Goal: Complete application form: Complete application form

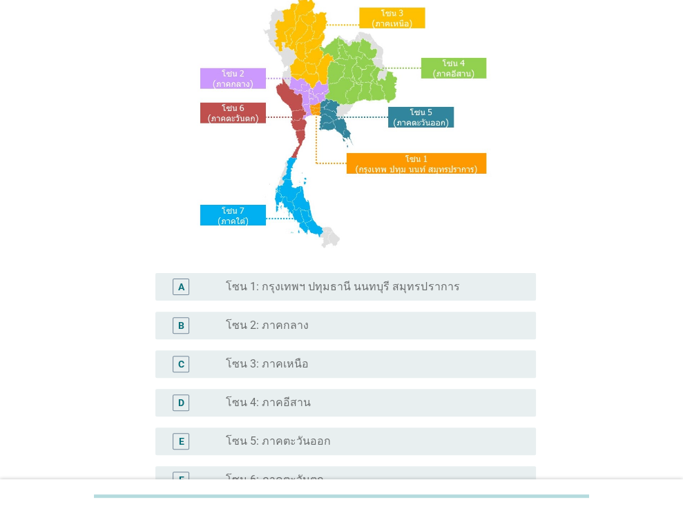
scroll to position [313, 0]
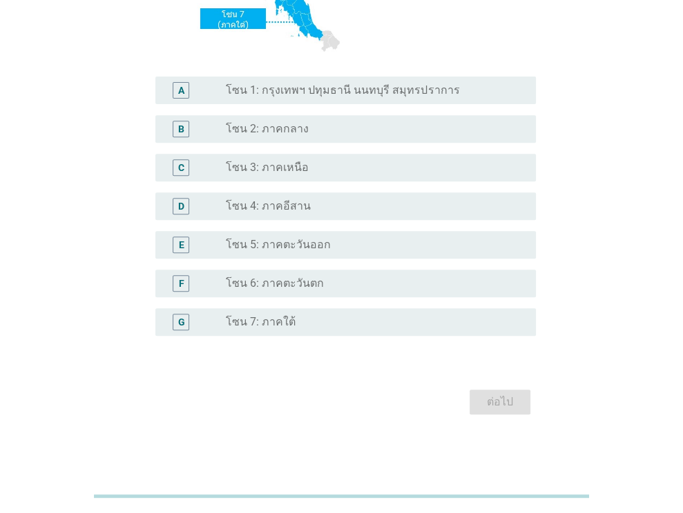
click at [297, 333] on div "G radio_button_unchecked โซน 7: ภาคใต้" at bounding box center [345, 322] width 380 height 28
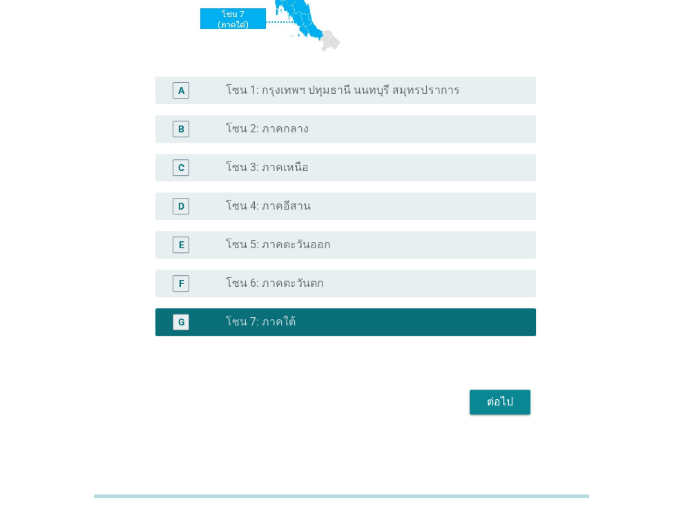
click at [487, 394] on div "ต่อไป" at bounding box center [499, 402] width 39 height 17
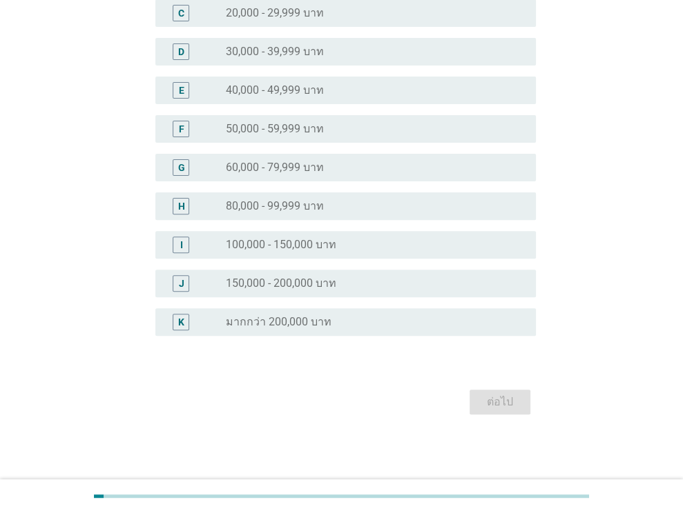
scroll to position [0, 0]
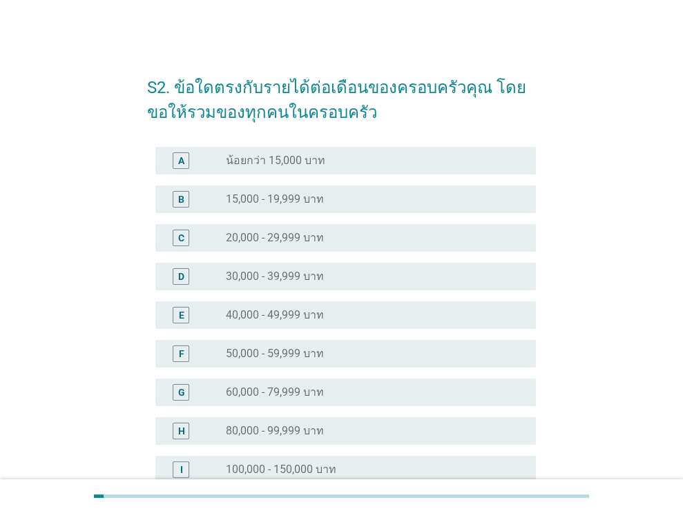
click at [266, 195] on label "15,000 - 19,999 บาท" at bounding box center [275, 200] width 98 height 14
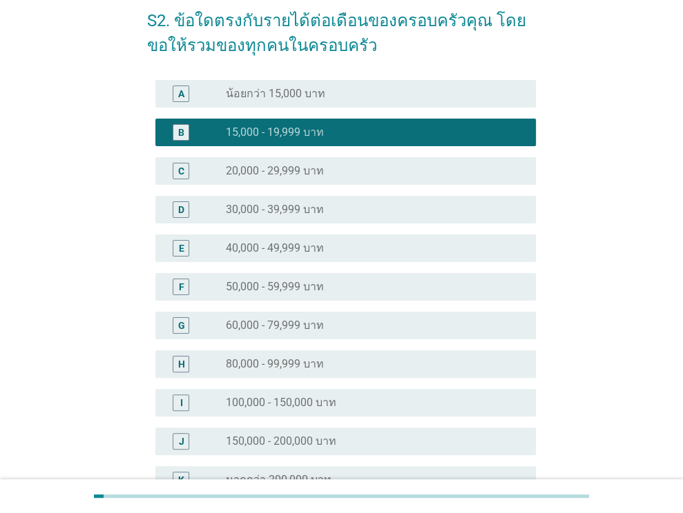
scroll to position [225, 0]
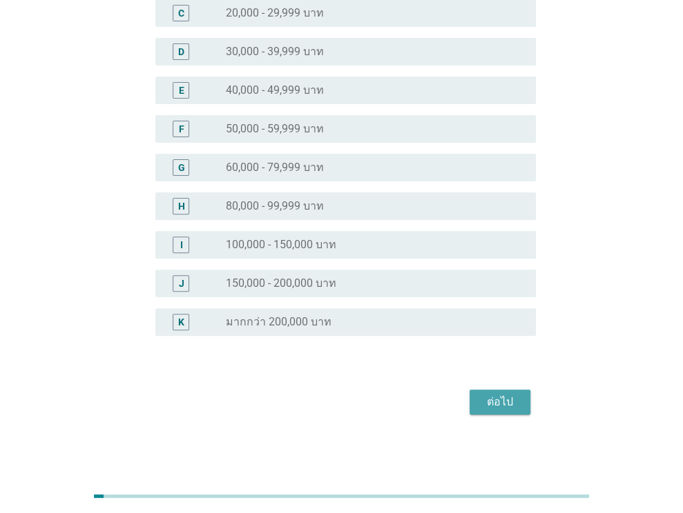
click at [508, 402] on div "ต่อไป" at bounding box center [499, 402] width 39 height 17
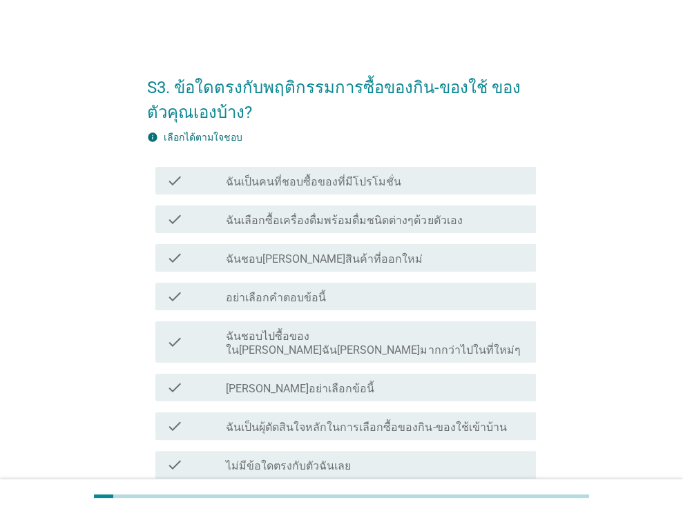
click at [398, 177] on div "check_box_outline_blank ฉันเป็นคนที่ชอบซื้อของที่มีโปรโมชั่น" at bounding box center [375, 181] width 299 height 17
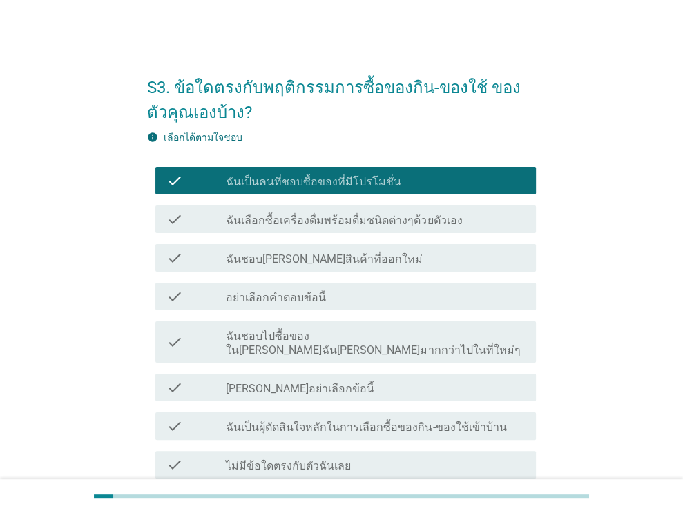
click at [376, 342] on label "ฉันชอบไปซื้อของใน[PERSON_NAME]ฉัน[PERSON_NAME]มากกว่าไปในที่ใหม่ๆ" at bounding box center [375, 344] width 299 height 28
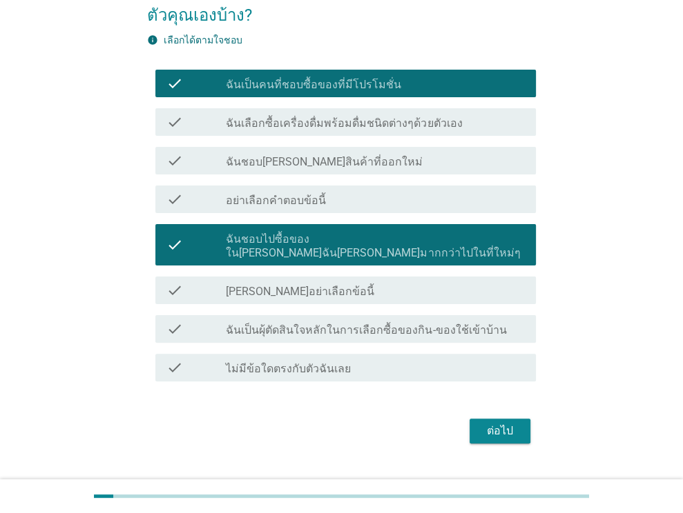
scroll to position [112, 0]
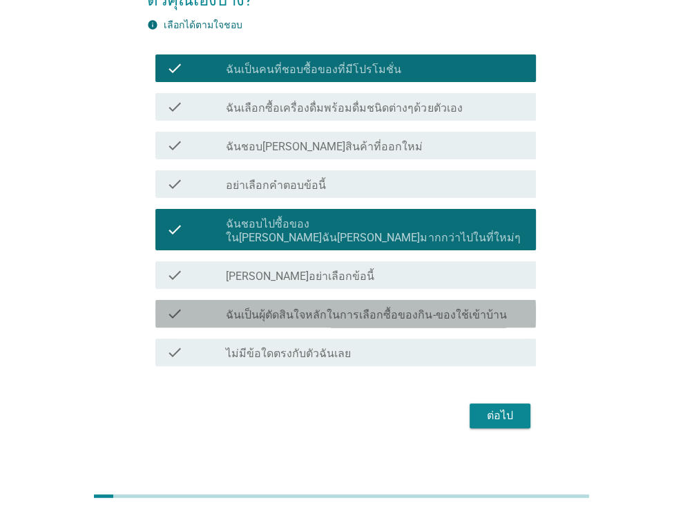
click at [378, 308] on label "ฉันเป็นผุ้ตัดสินใจหลักในการเลือกซื้อของกิน-ของใช้เข้าบ้าน" at bounding box center [366, 315] width 280 height 14
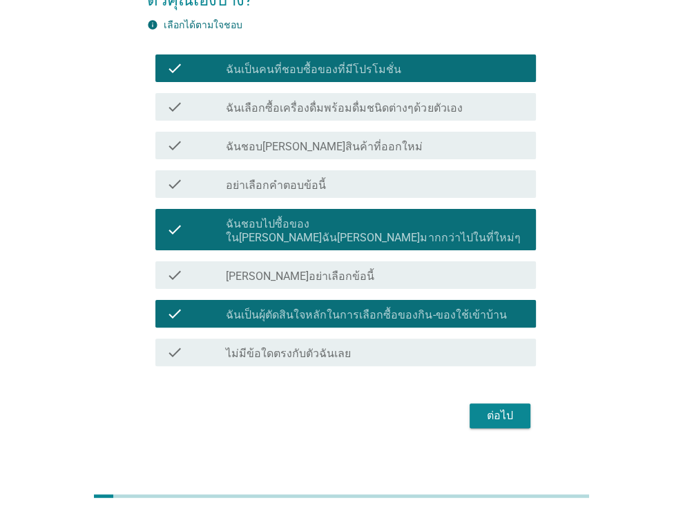
click at [516, 408] on div "ต่อไป" at bounding box center [499, 416] width 39 height 17
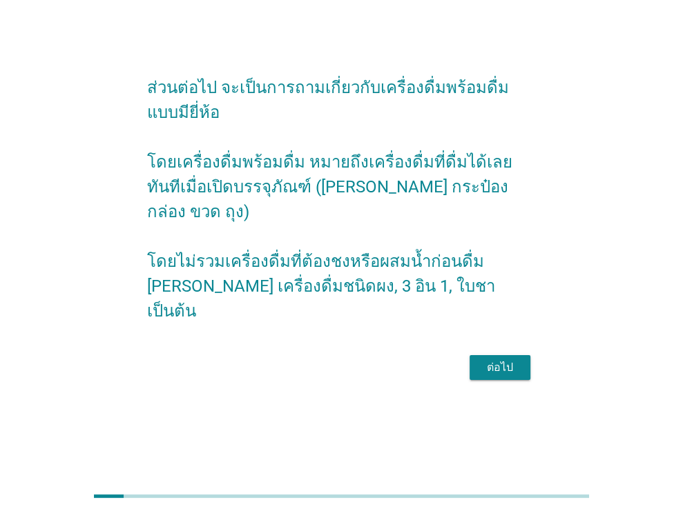
scroll to position [0, 0]
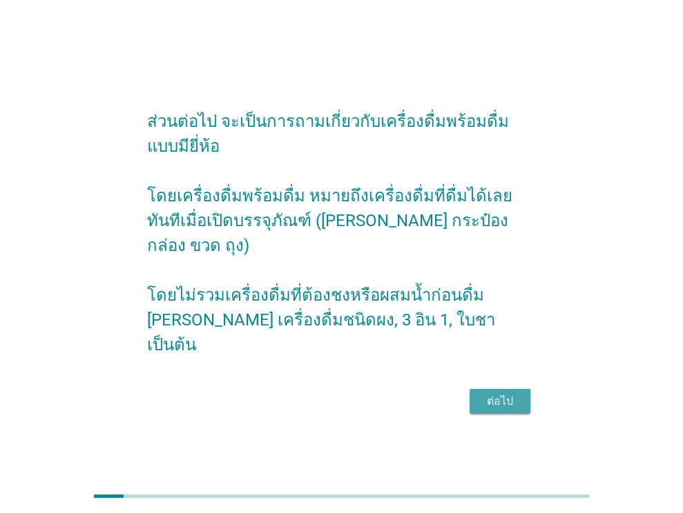
click at [516, 393] on div "ต่อไป" at bounding box center [499, 401] width 39 height 17
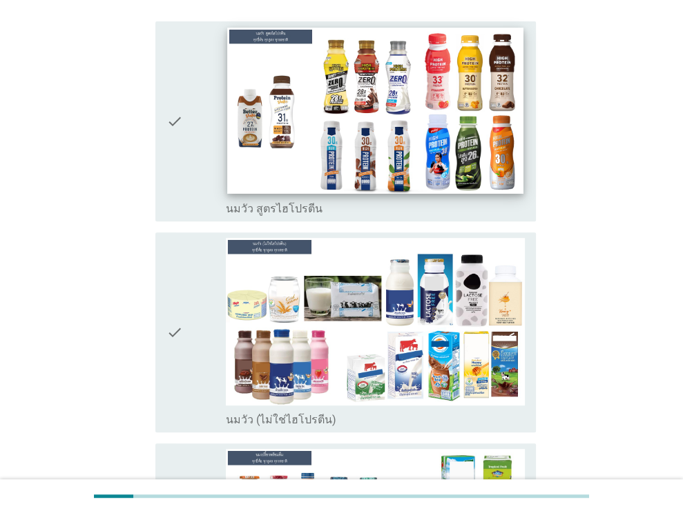
scroll to position [276, 0]
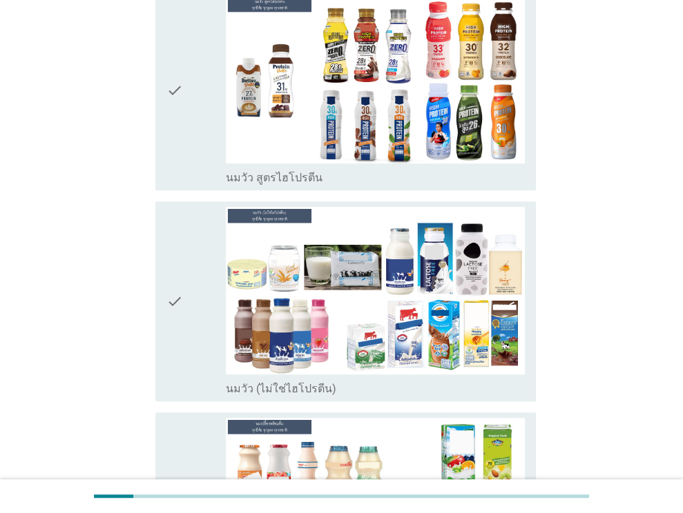
click at [161, 125] on div "check check_box_outline_blank นมวัว สูตรไฮโปรตีน" at bounding box center [345, 90] width 380 height 200
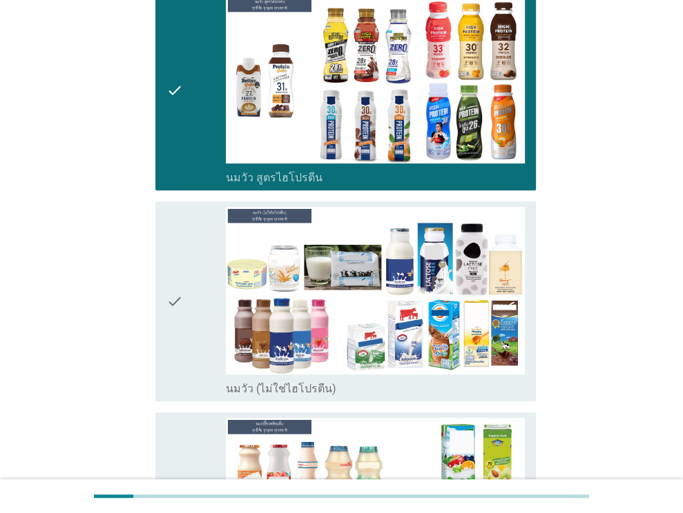
click at [184, 207] on div "check" at bounding box center [196, 301] width 60 height 189
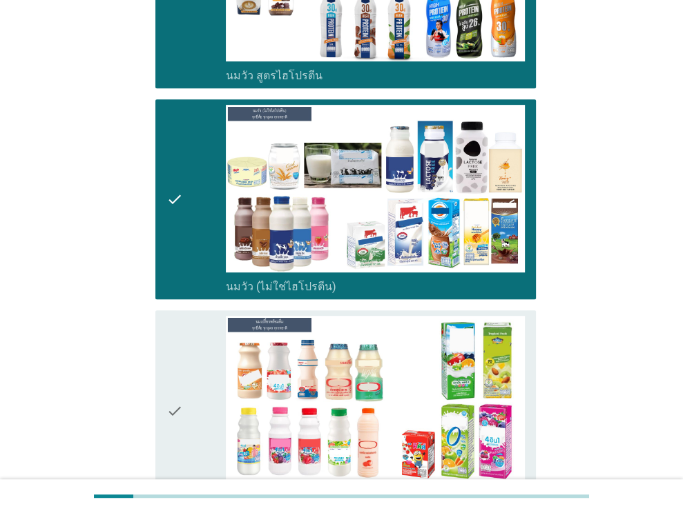
scroll to position [552, 0]
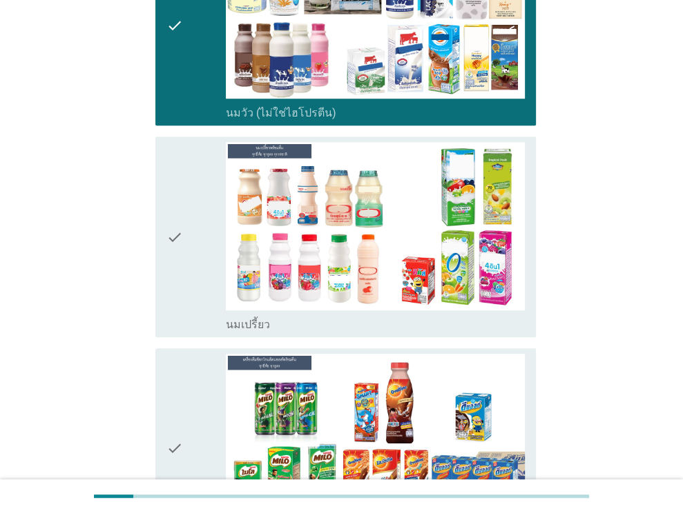
click at [189, 188] on div "check" at bounding box center [196, 236] width 60 height 189
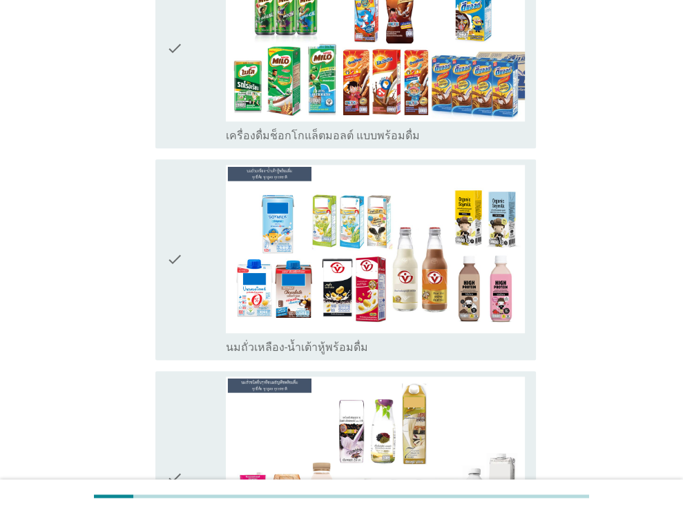
scroll to position [966, 0]
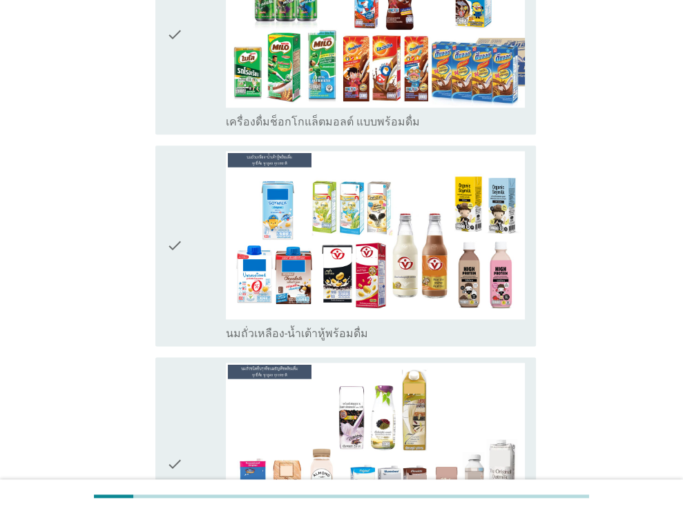
click at [203, 179] on div "check" at bounding box center [196, 245] width 60 height 189
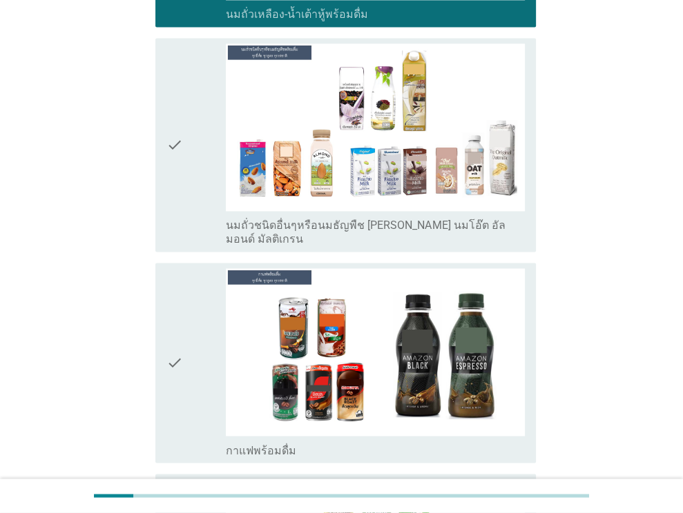
scroll to position [1311, 0]
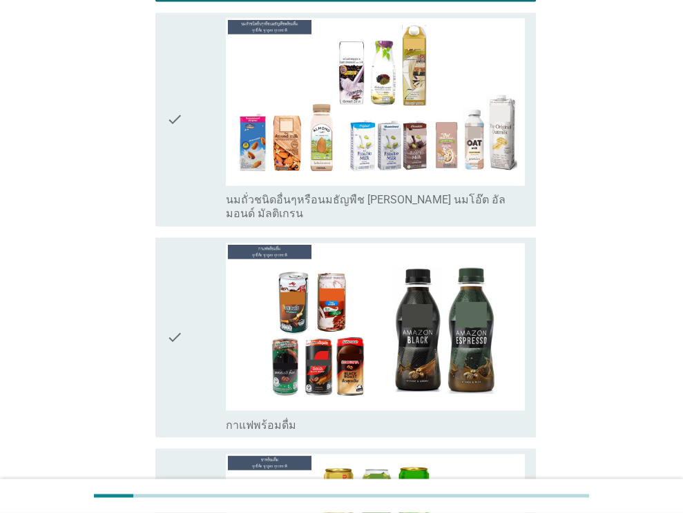
click at [174, 108] on icon "check" at bounding box center [174, 119] width 17 height 203
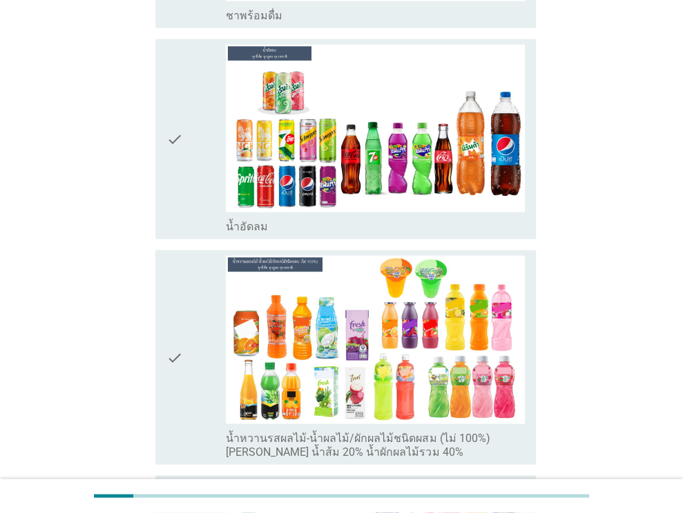
scroll to position [1725, 0]
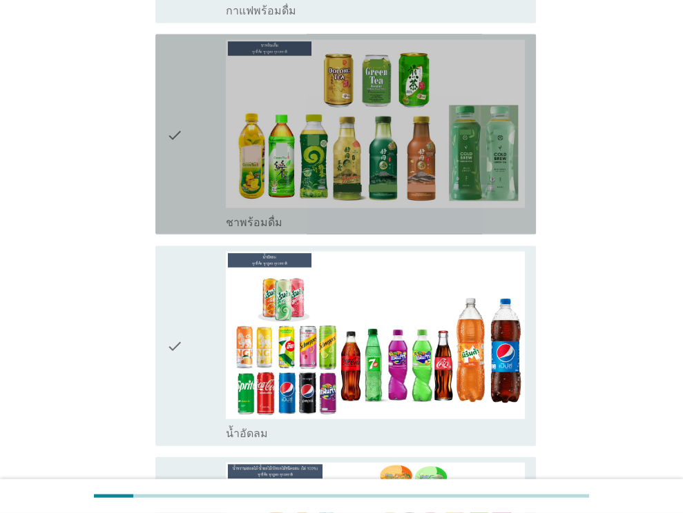
click at [169, 165] on icon "check" at bounding box center [174, 134] width 17 height 189
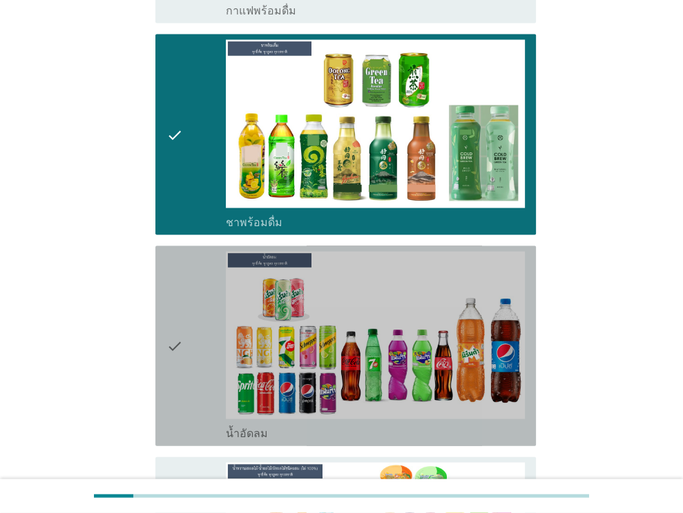
click at [191, 283] on div "check" at bounding box center [196, 346] width 60 height 189
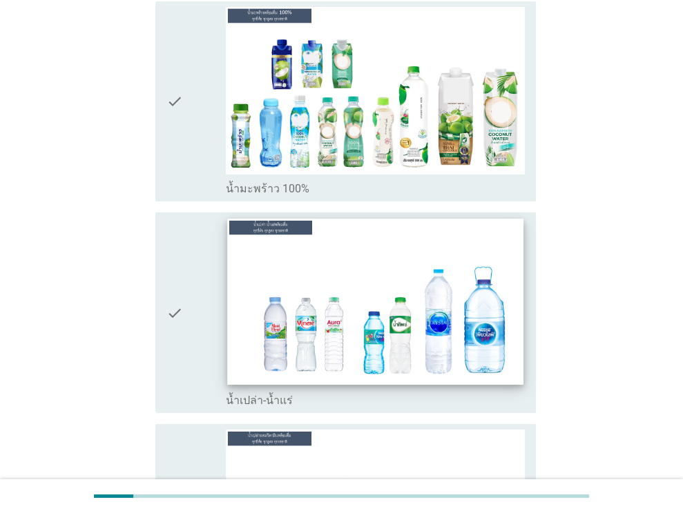
scroll to position [3244, 0]
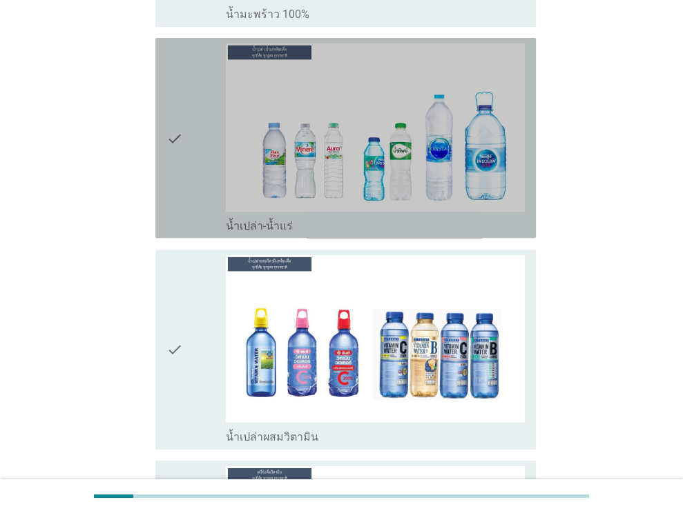
click at [183, 137] on div "check" at bounding box center [196, 137] width 60 height 189
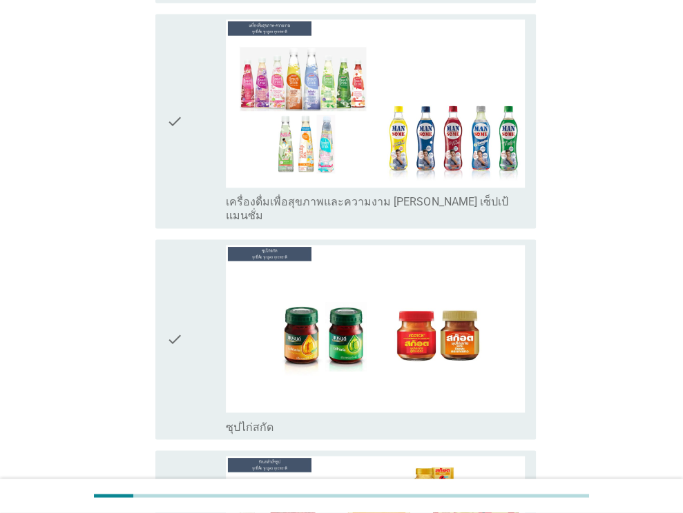
scroll to position [4970, 0]
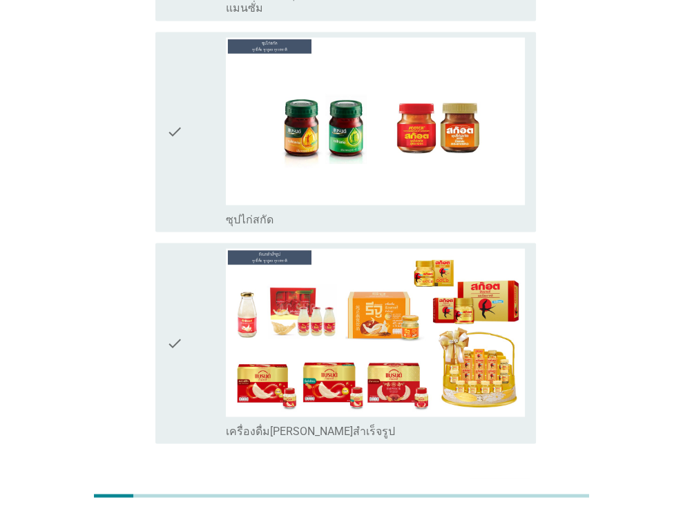
click at [497, 485] on div "ต่อไป" at bounding box center [499, 493] width 39 height 17
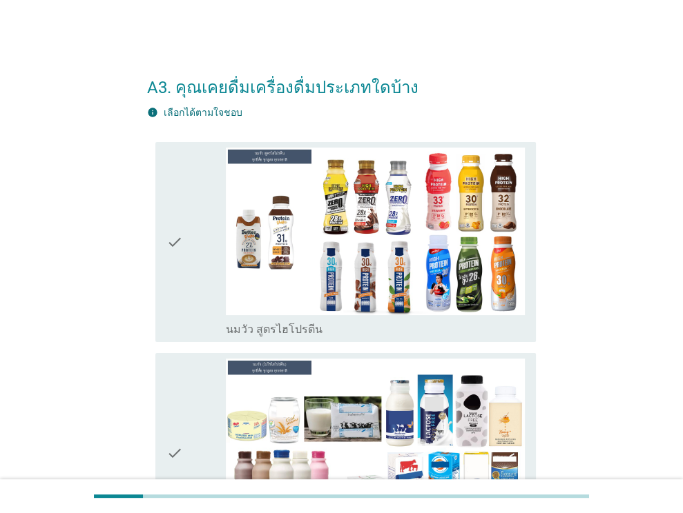
click at [190, 256] on div "check" at bounding box center [196, 242] width 60 height 189
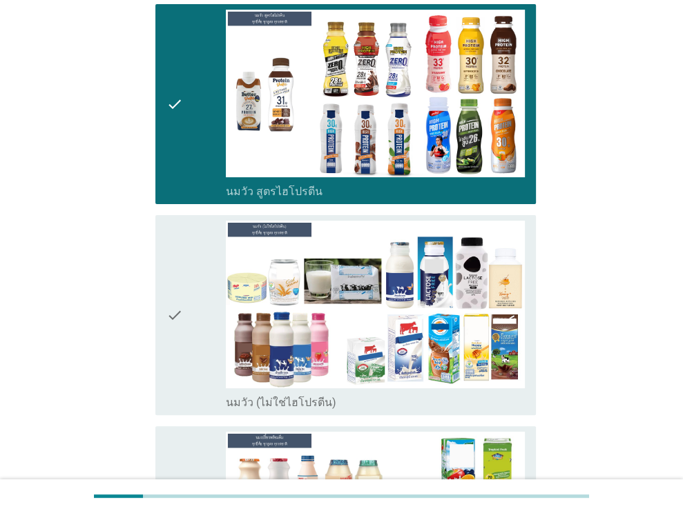
click at [188, 275] on div "check" at bounding box center [196, 315] width 60 height 189
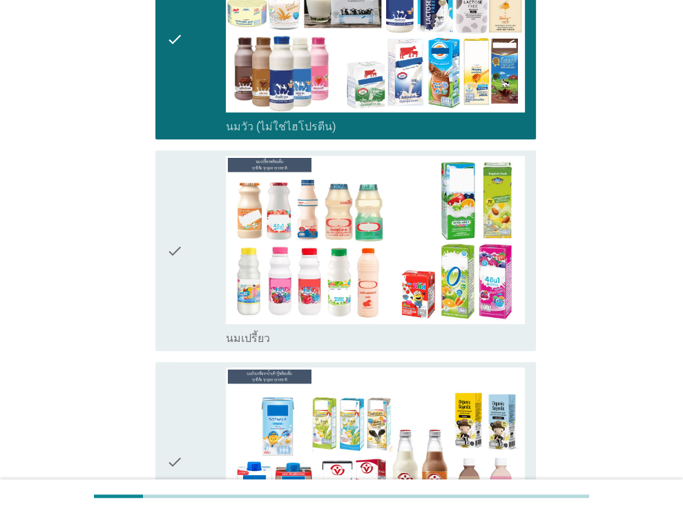
click at [188, 271] on div "check" at bounding box center [196, 250] width 60 height 189
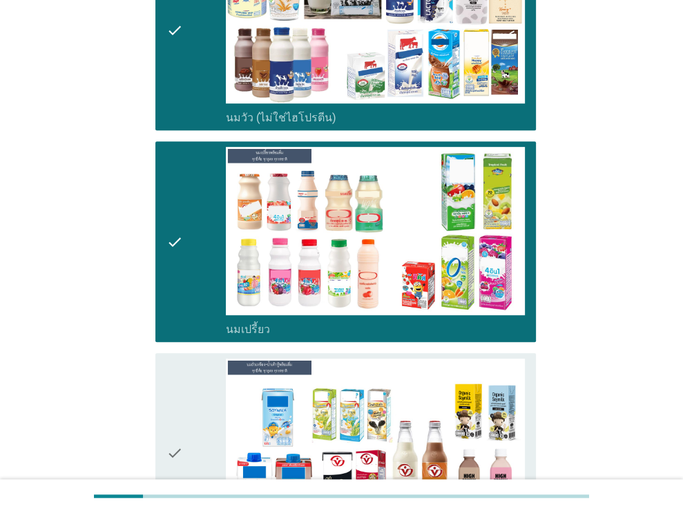
scroll to position [621, 0]
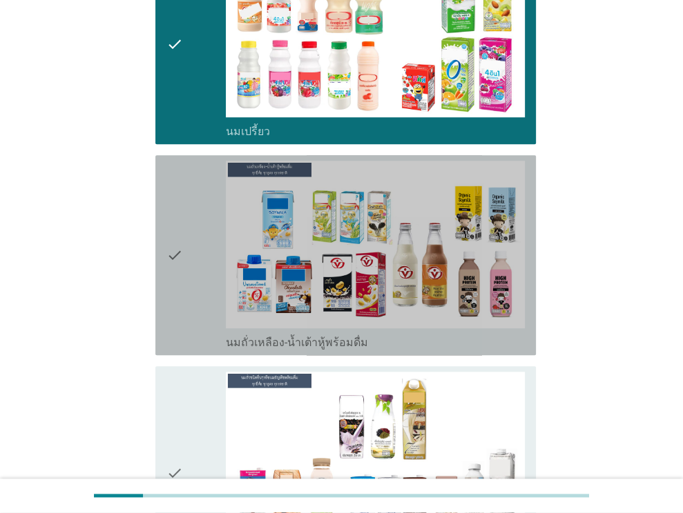
click at [193, 266] on div "check" at bounding box center [196, 255] width 60 height 189
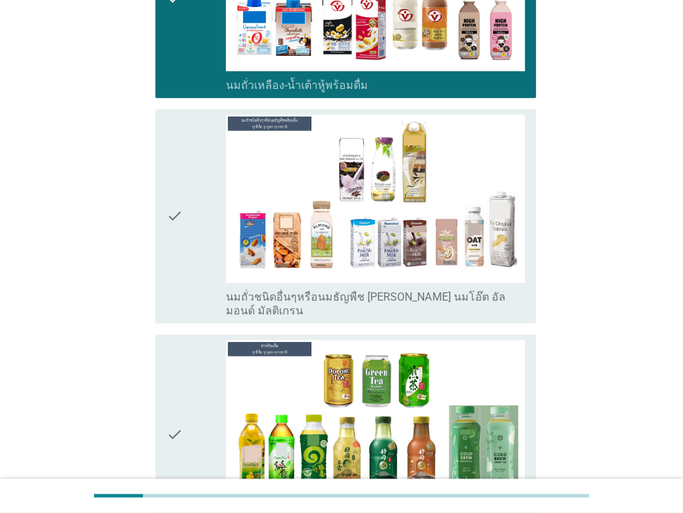
scroll to position [897, 0]
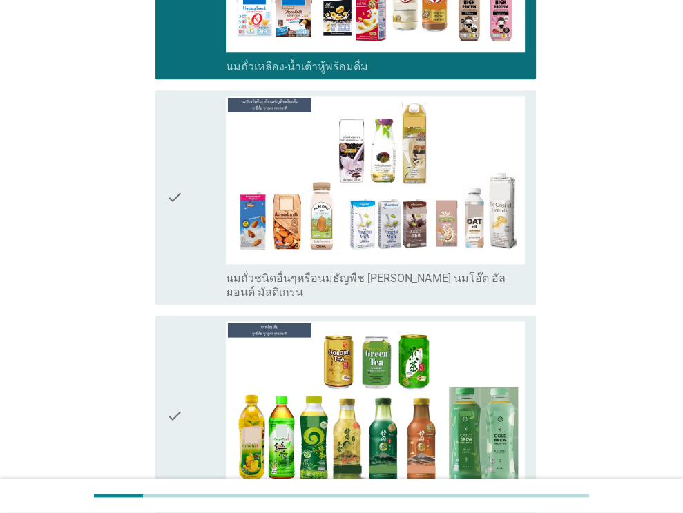
click at [195, 264] on div "check" at bounding box center [196, 197] width 60 height 203
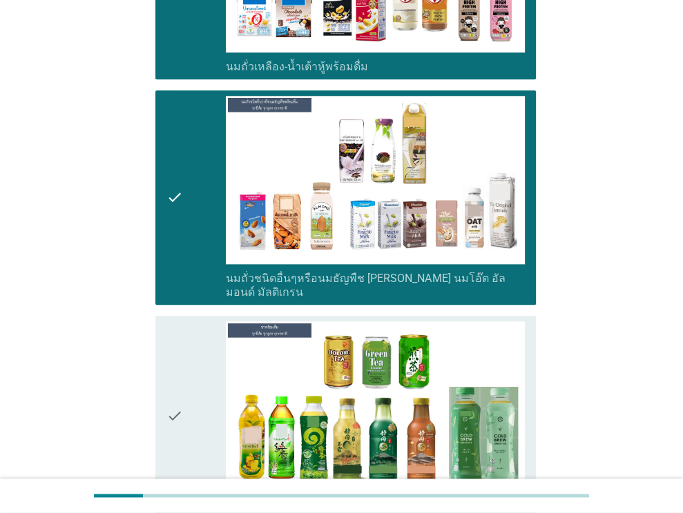
click at [197, 325] on div "check" at bounding box center [196, 416] width 60 height 189
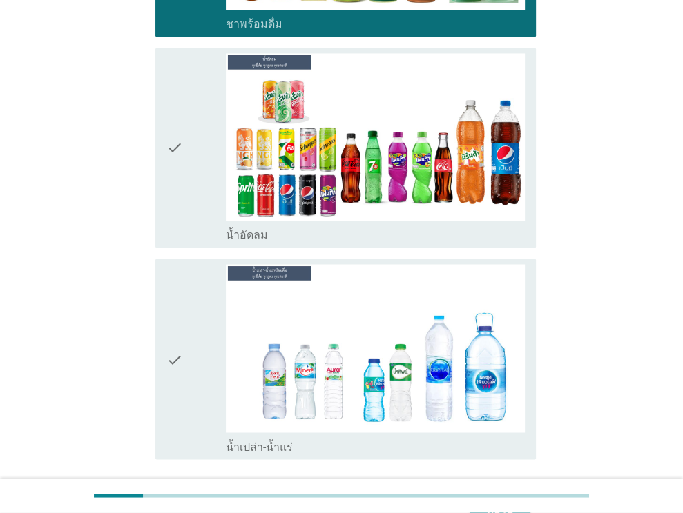
scroll to position [1380, 0]
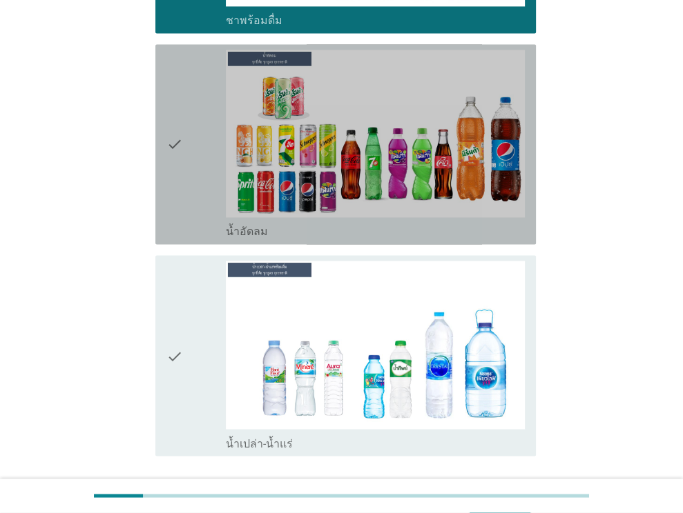
click at [199, 193] on div "check" at bounding box center [196, 144] width 60 height 189
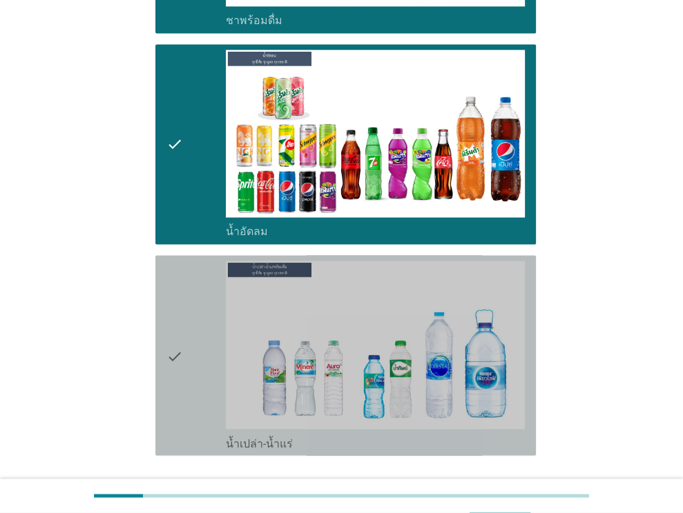
click at [197, 271] on div "check" at bounding box center [196, 355] width 60 height 189
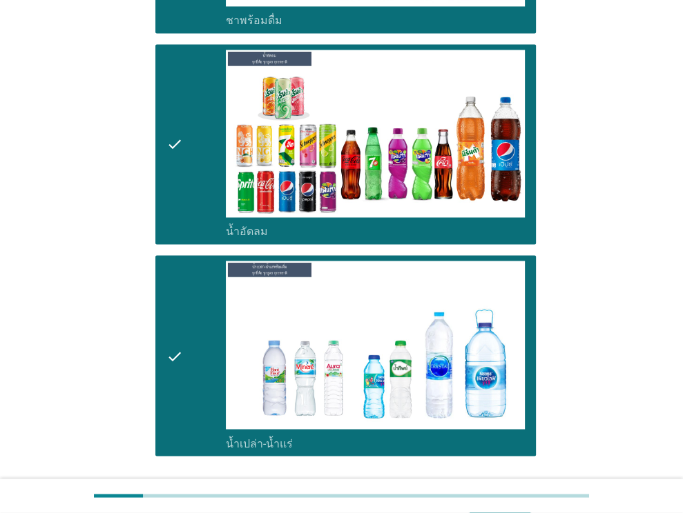
scroll to position [1466, 0]
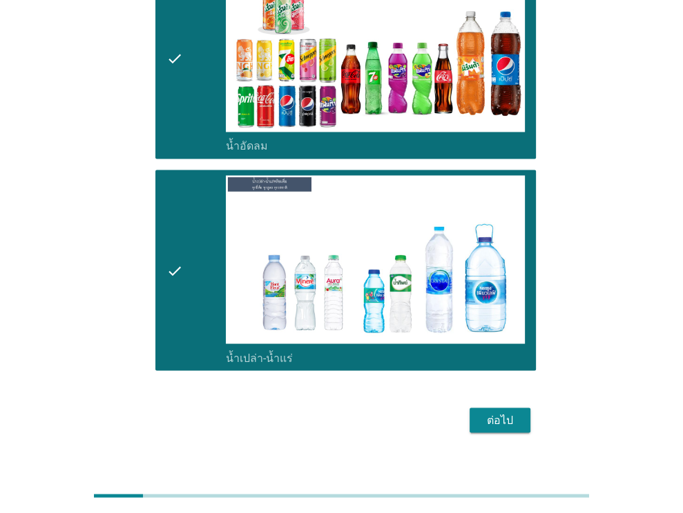
click at [491, 412] on div "ต่อไป" at bounding box center [499, 420] width 39 height 17
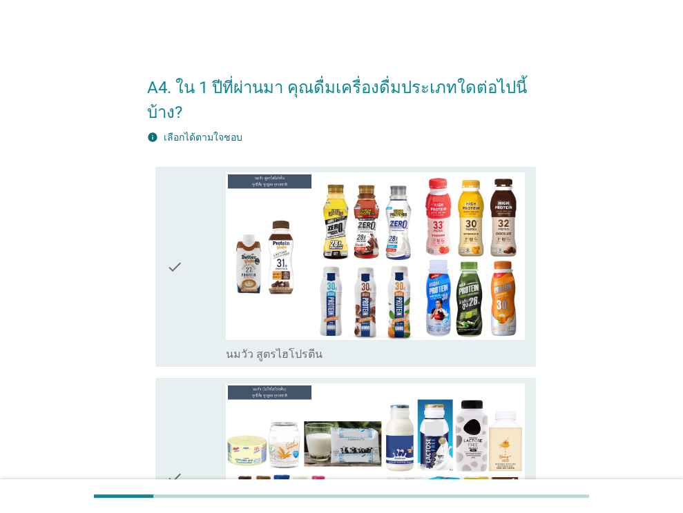
click at [202, 312] on div "check" at bounding box center [196, 267] width 60 height 189
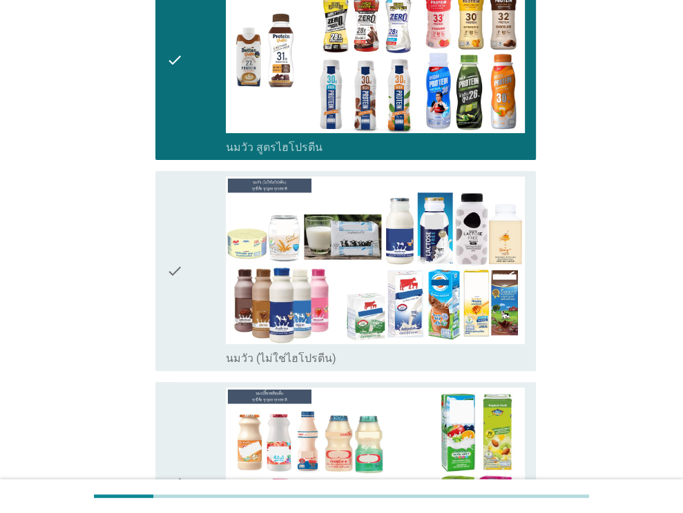
click at [202, 309] on div "check" at bounding box center [196, 271] width 60 height 189
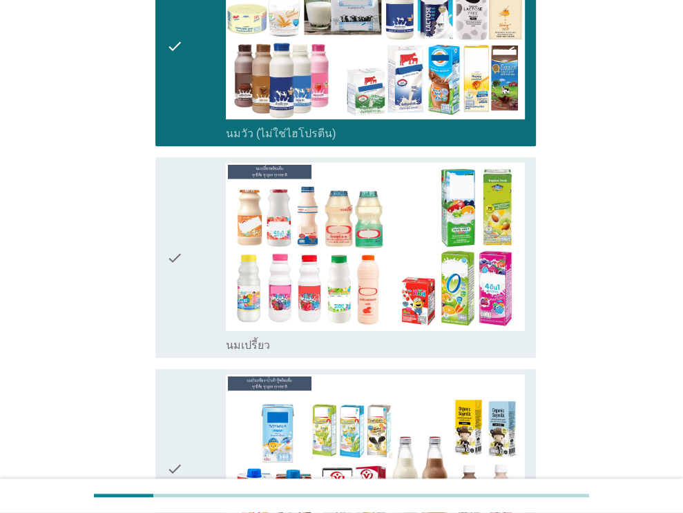
scroll to position [483, 0]
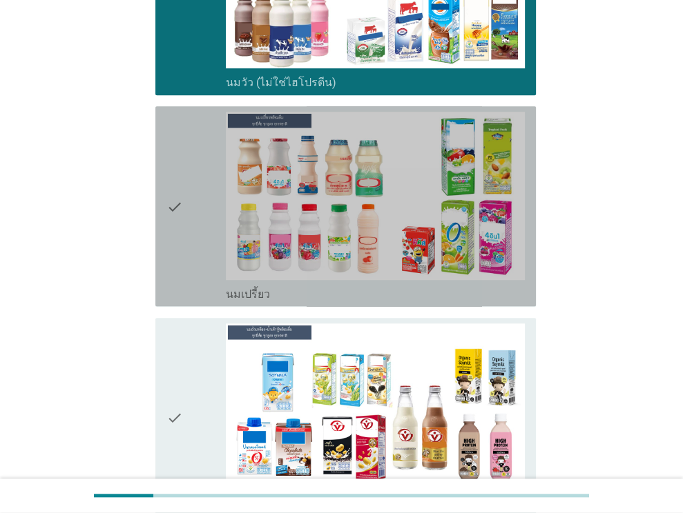
click at [205, 268] on div "check" at bounding box center [196, 206] width 60 height 189
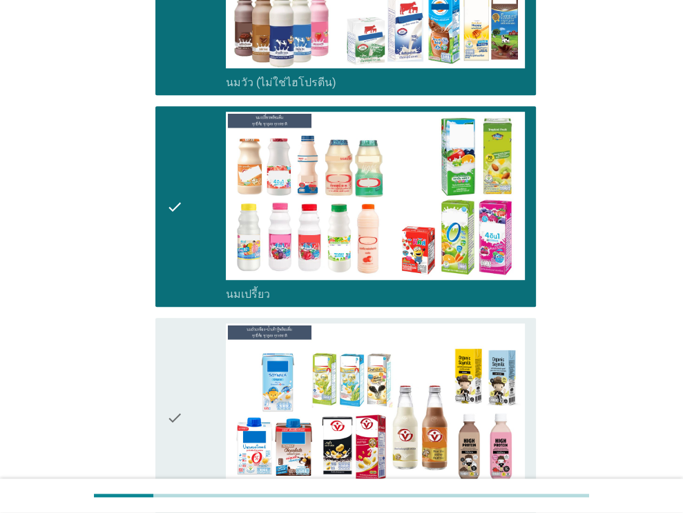
click at [204, 342] on div "check" at bounding box center [196, 418] width 60 height 189
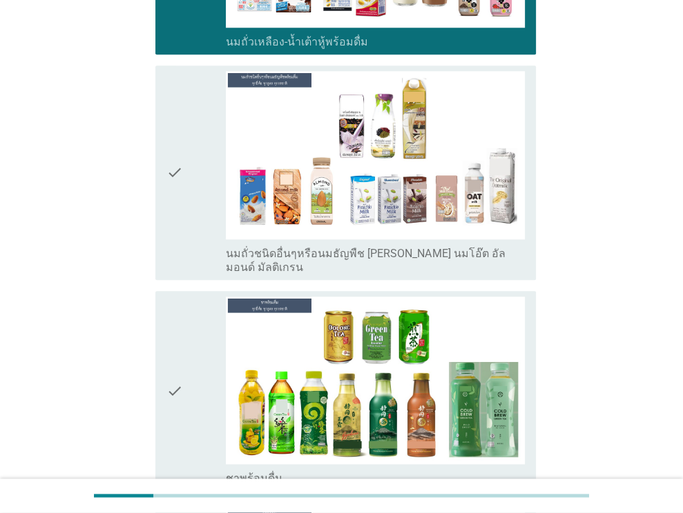
scroll to position [966, 0]
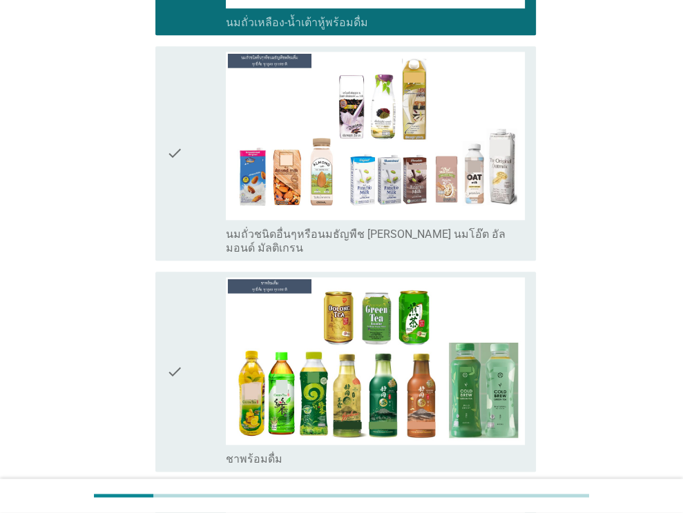
click at [190, 148] on div "check" at bounding box center [196, 153] width 60 height 203
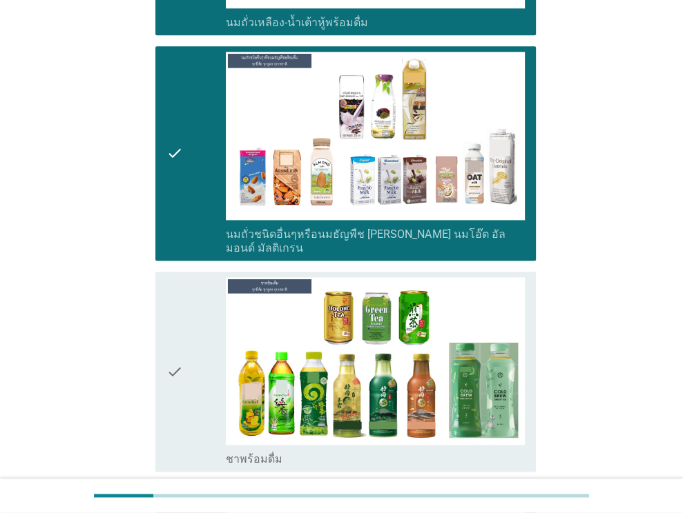
click at [174, 279] on icon "check" at bounding box center [174, 371] width 17 height 189
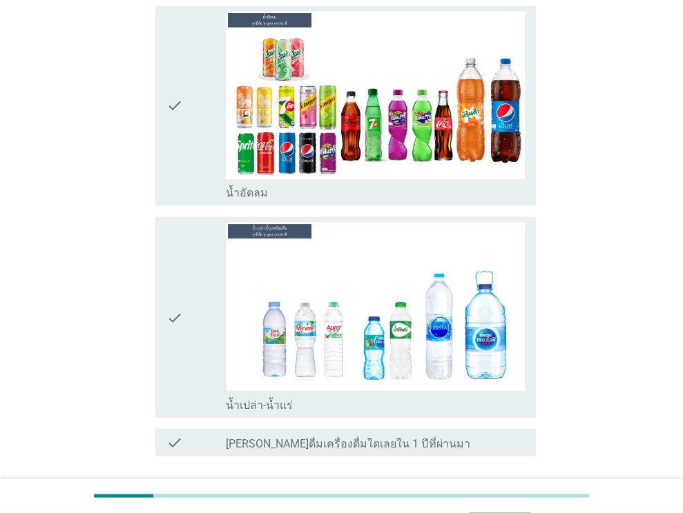
scroll to position [1449, 0]
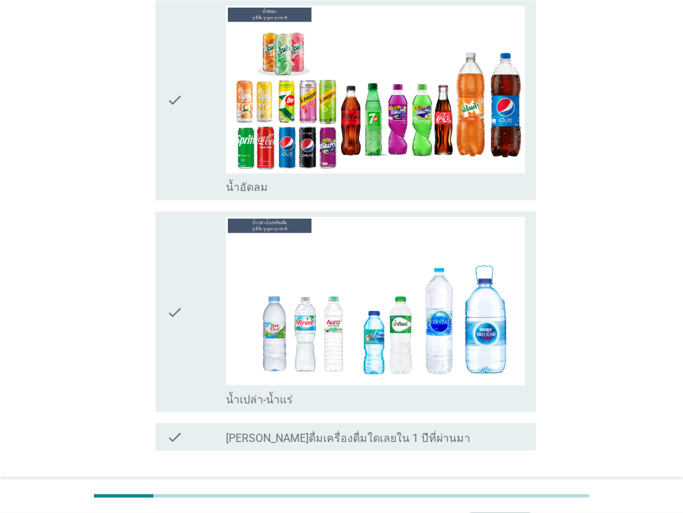
click at [182, 126] on div "check" at bounding box center [196, 100] width 60 height 189
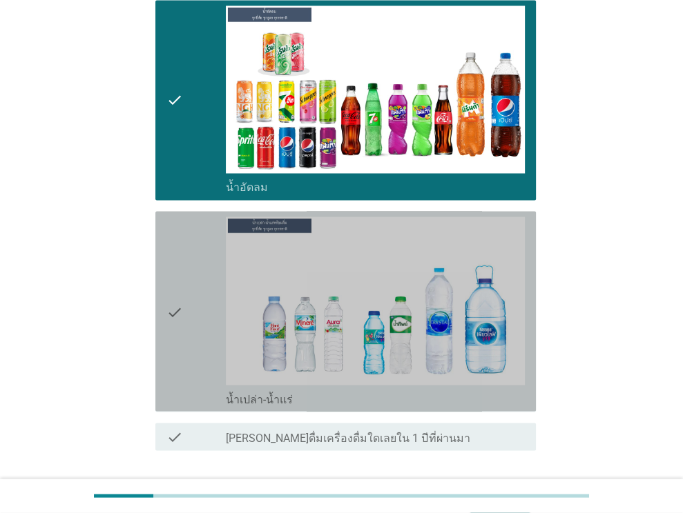
click at [196, 243] on div "check" at bounding box center [196, 311] width 60 height 189
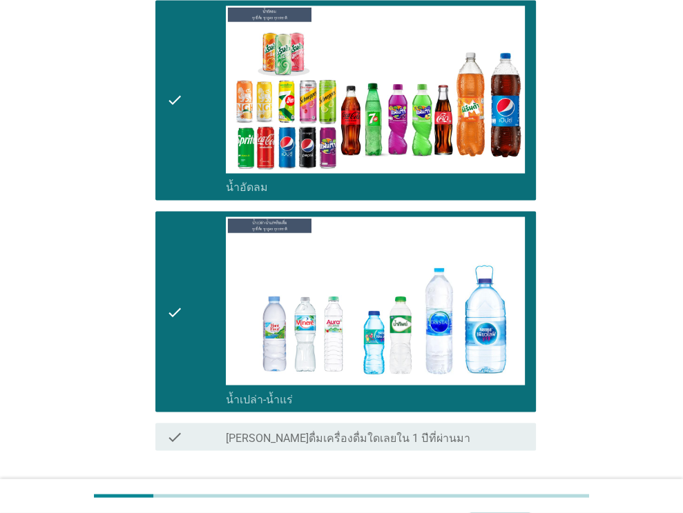
click at [519, 488] on button "ต่อไป" at bounding box center [499, 500] width 61 height 25
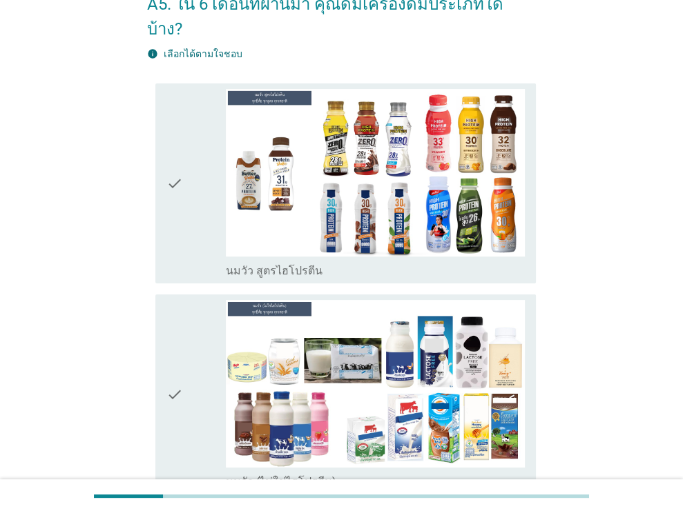
scroll to position [276, 0]
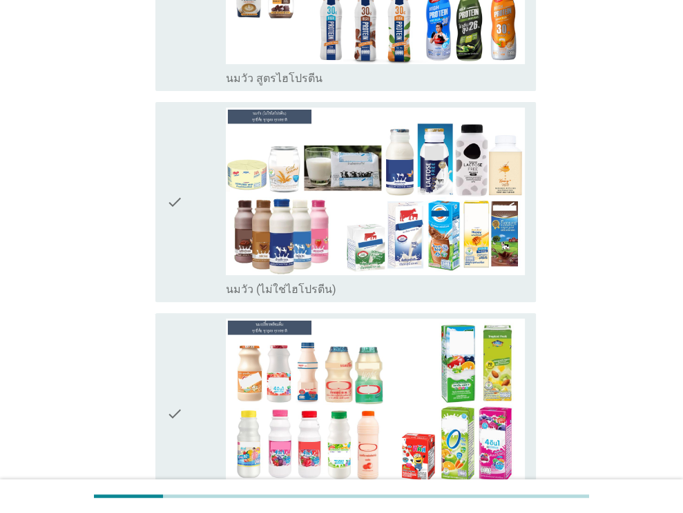
click at [173, 263] on icon "check" at bounding box center [174, 202] width 17 height 189
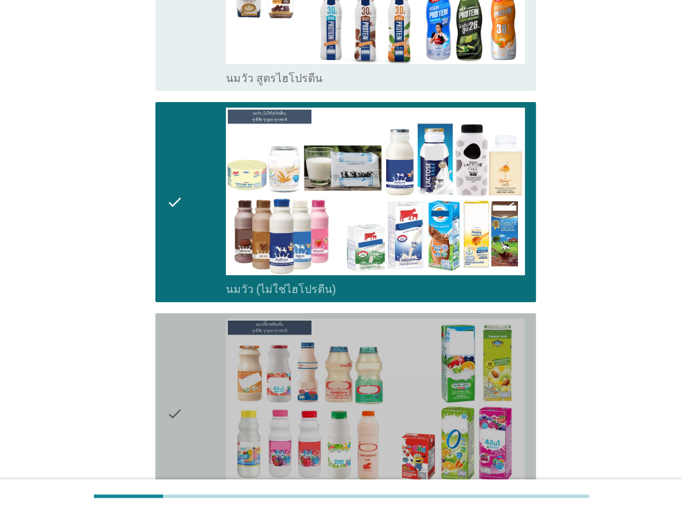
click at [175, 355] on icon "check" at bounding box center [174, 413] width 17 height 189
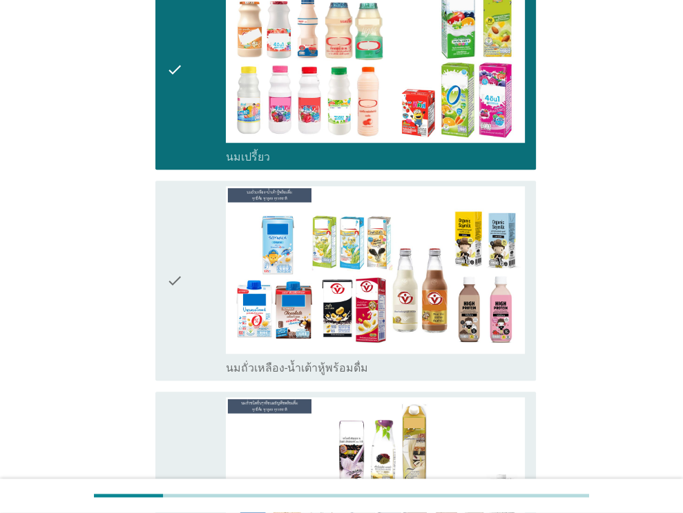
scroll to position [621, 0]
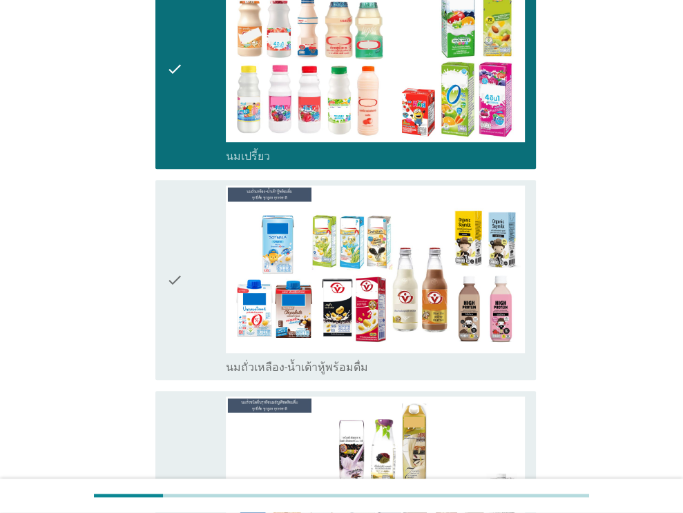
click at [189, 304] on div "check" at bounding box center [196, 280] width 60 height 189
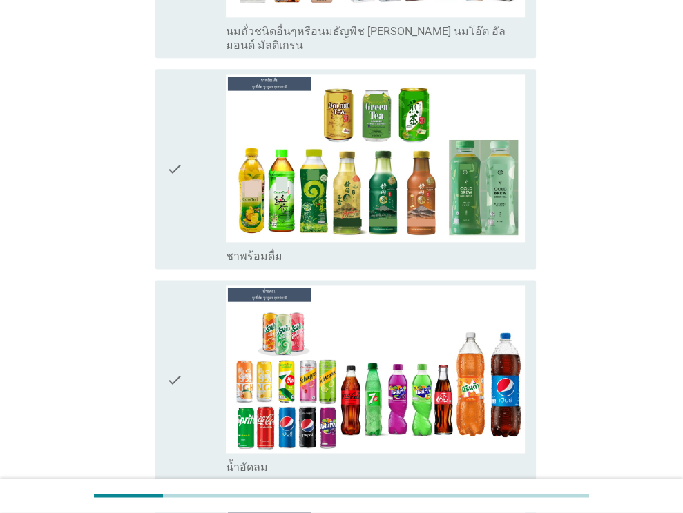
scroll to position [1173, 0]
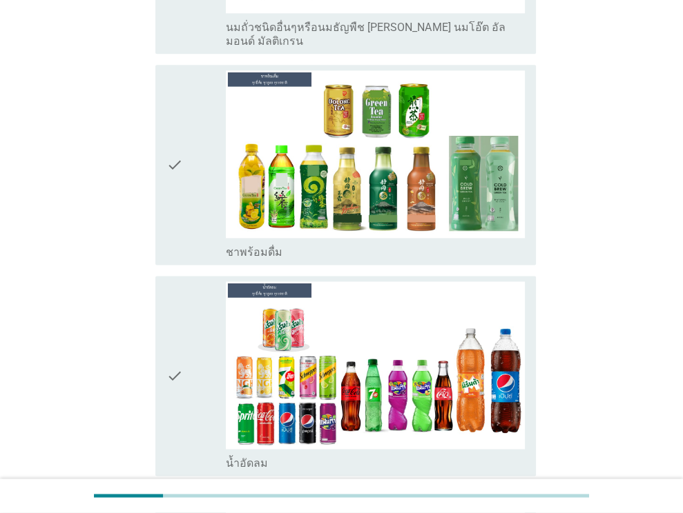
click at [190, 304] on div "check" at bounding box center [196, 376] width 60 height 189
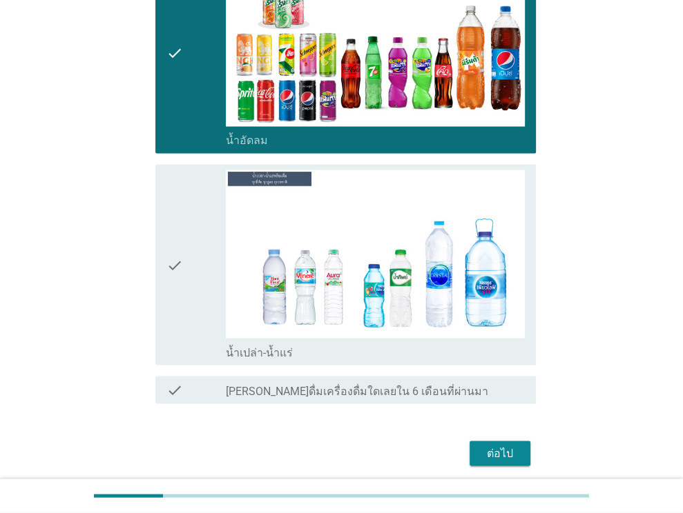
scroll to position [1504, 0]
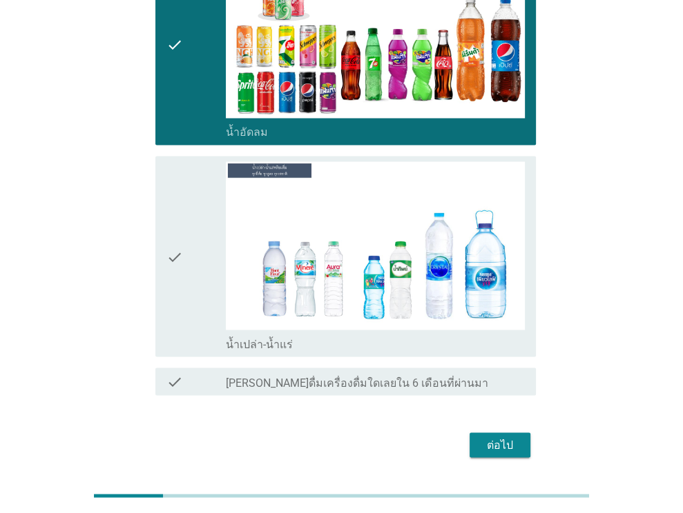
click at [190, 304] on div "check" at bounding box center [196, 255] width 60 height 189
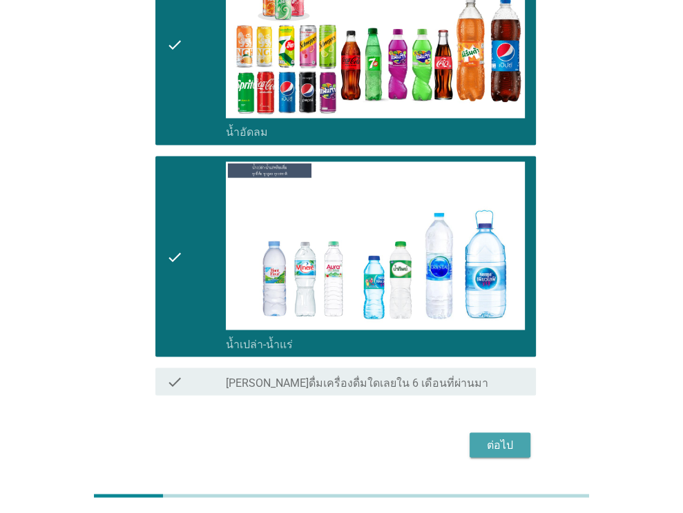
click at [489, 437] on div "ต่อไป" at bounding box center [499, 445] width 39 height 17
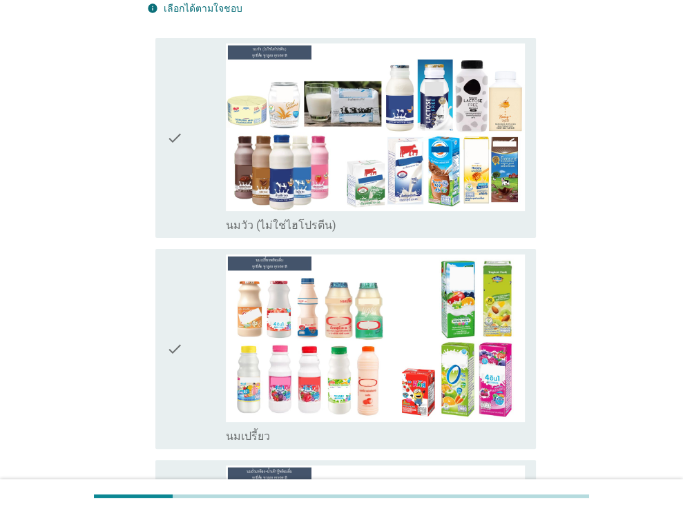
scroll to position [138, 0]
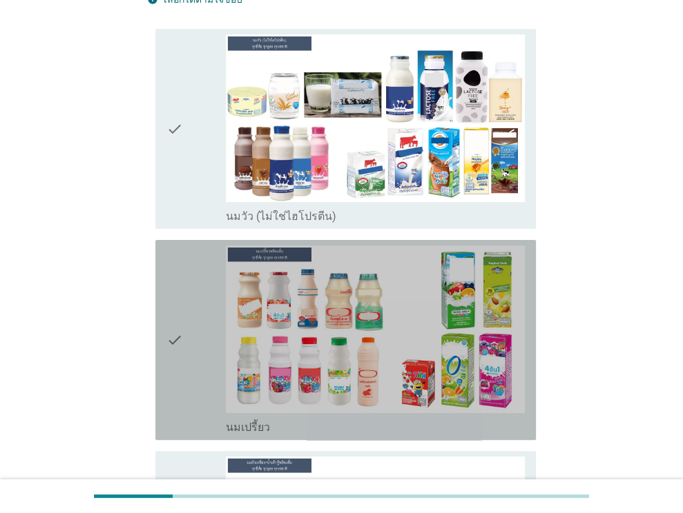
click at [214, 265] on div "check" at bounding box center [196, 340] width 60 height 189
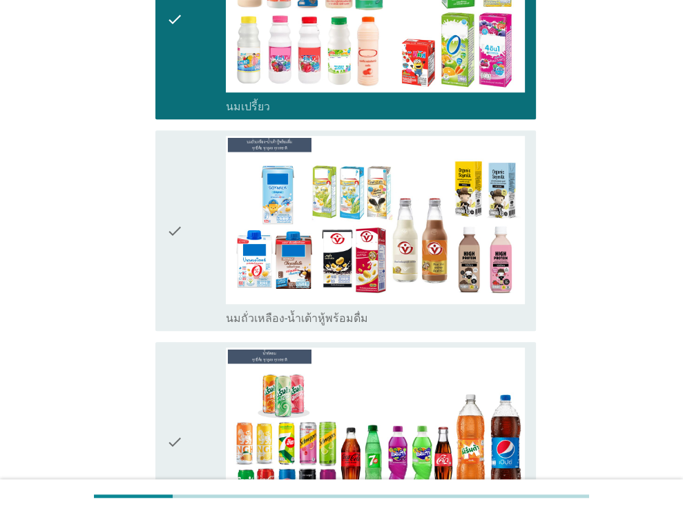
scroll to position [483, 0]
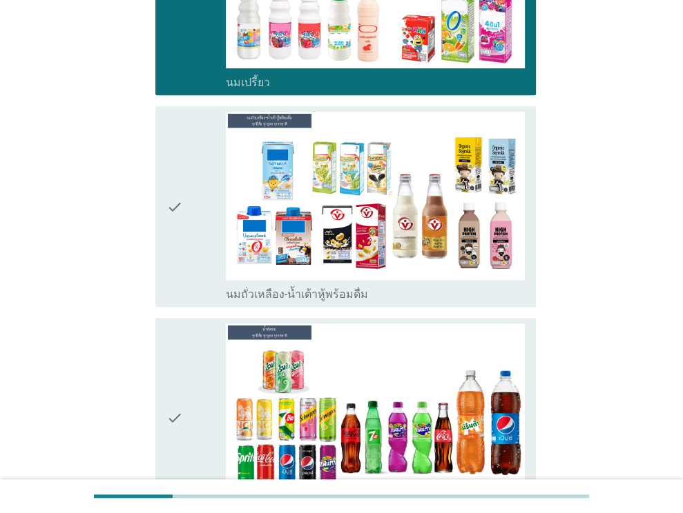
click at [204, 259] on div "check" at bounding box center [196, 206] width 60 height 189
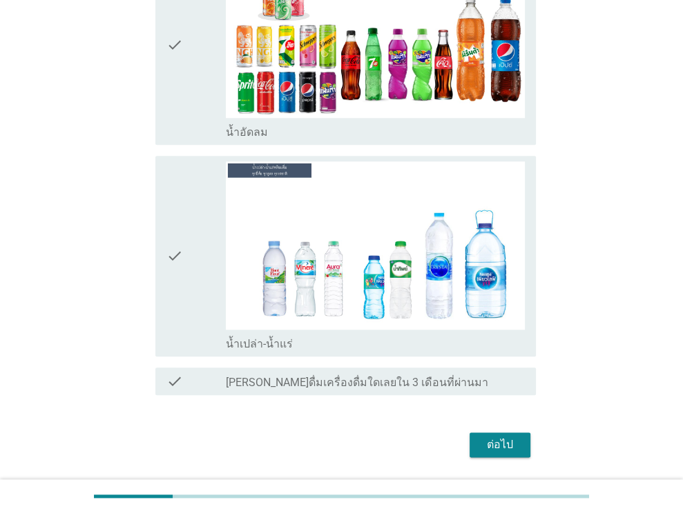
scroll to position [872, 0]
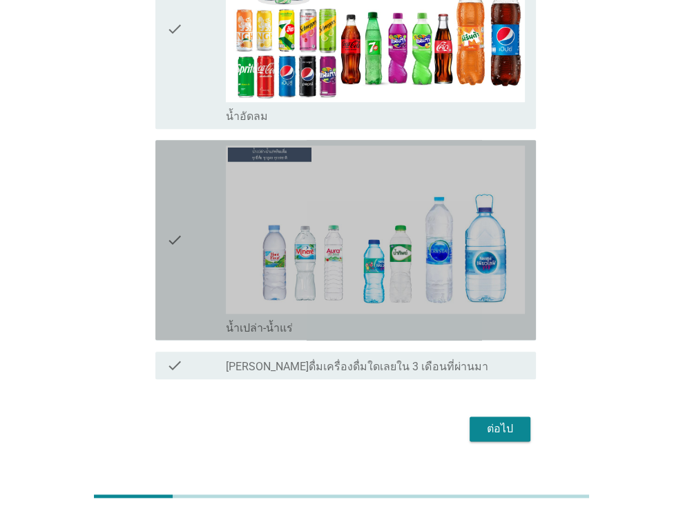
click at [202, 253] on div "check" at bounding box center [196, 240] width 60 height 189
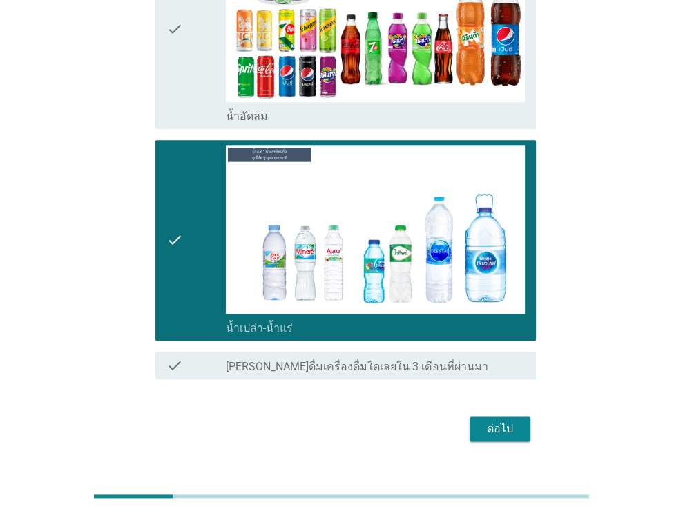
click at [490, 421] on div "ต่อไป" at bounding box center [499, 429] width 39 height 17
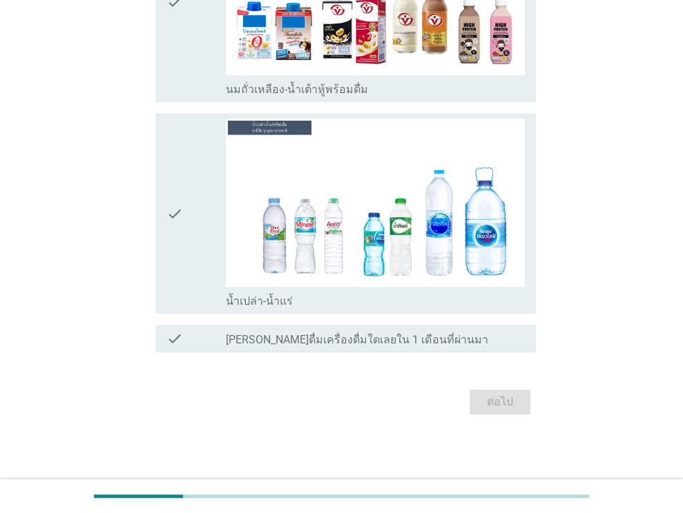
scroll to position [0, 0]
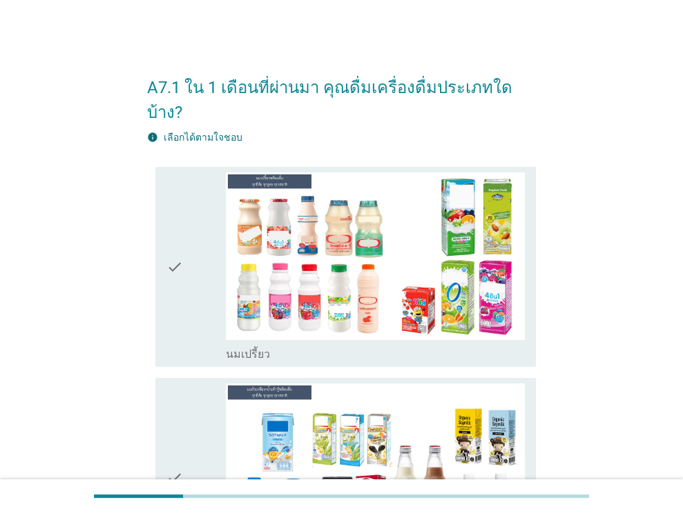
click at [186, 278] on div "check" at bounding box center [196, 267] width 60 height 189
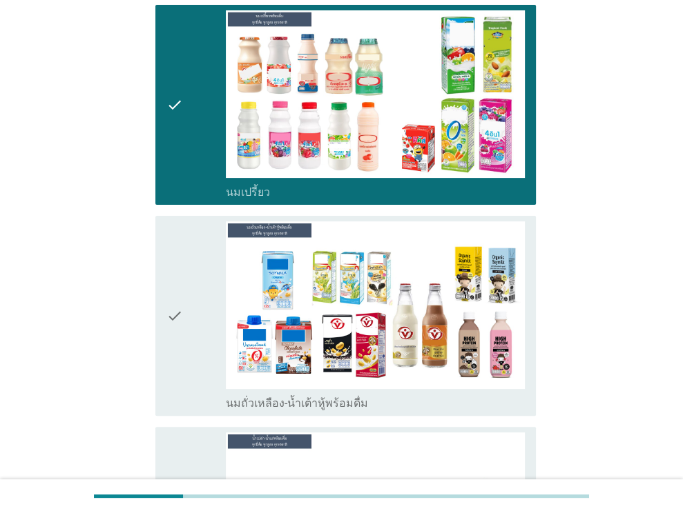
scroll to position [414, 0]
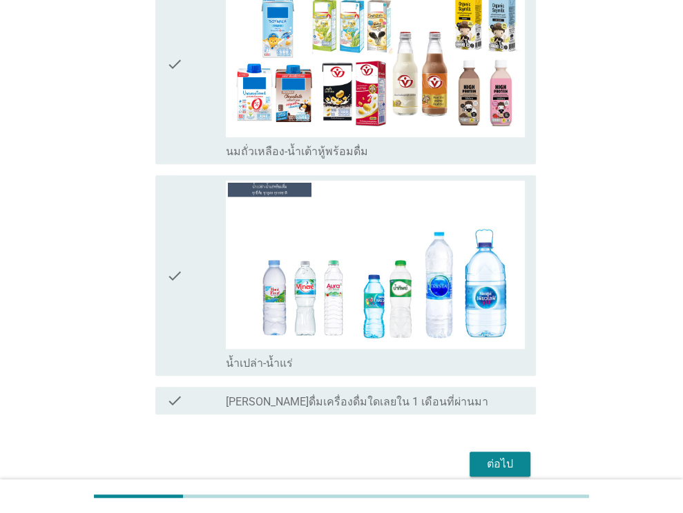
click at [182, 117] on icon "check" at bounding box center [174, 64] width 17 height 189
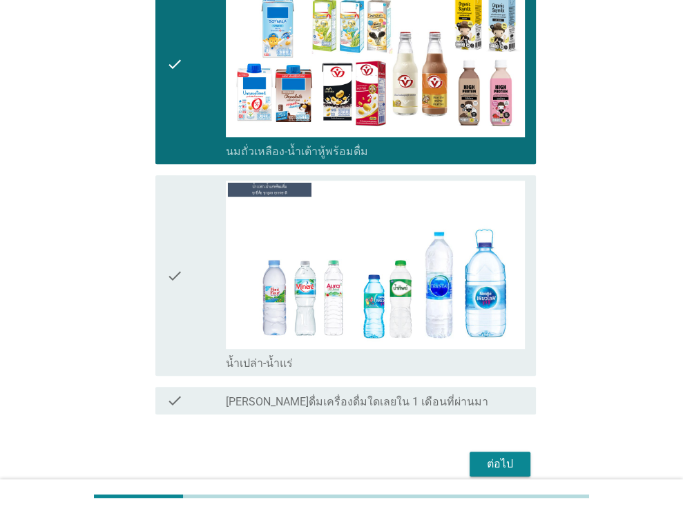
click at [187, 211] on div "check" at bounding box center [196, 275] width 60 height 189
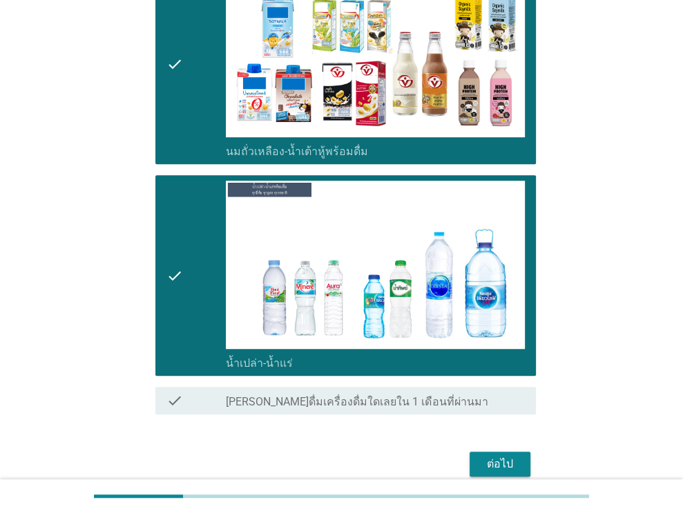
click at [511, 456] on div "ต่อไป" at bounding box center [499, 464] width 39 height 17
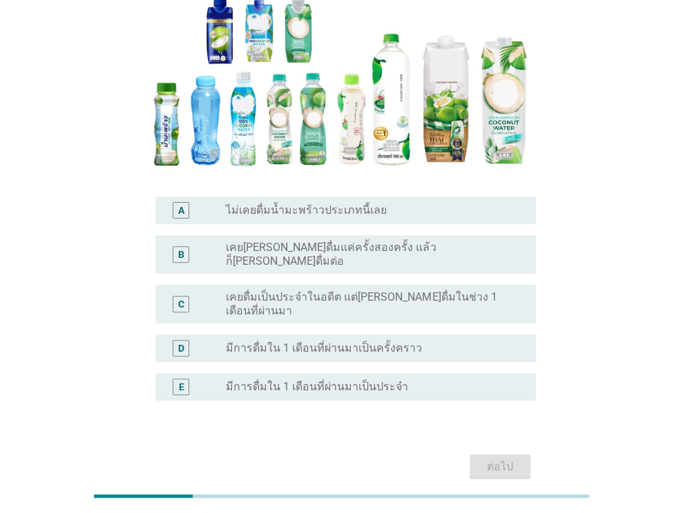
scroll to position [207, 0]
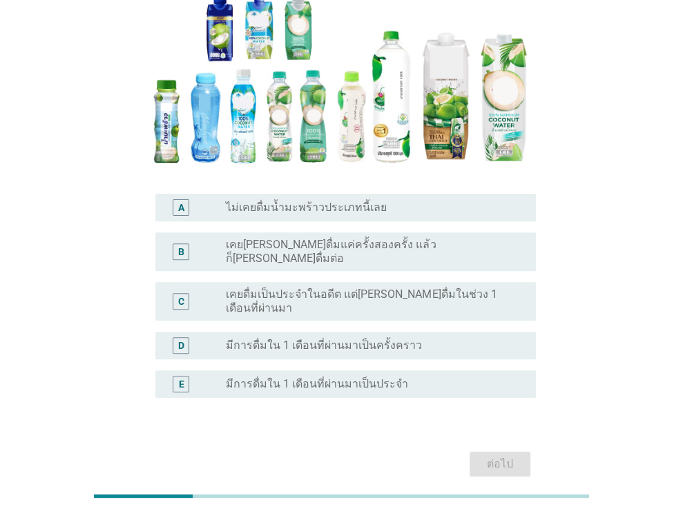
click at [462, 238] on div "radio_button_unchecked เคย[PERSON_NAME]ดื่มแค่ครั้งสองครั้ง แล้วก็[PERSON_NAME]…" at bounding box center [370, 252] width 288 height 28
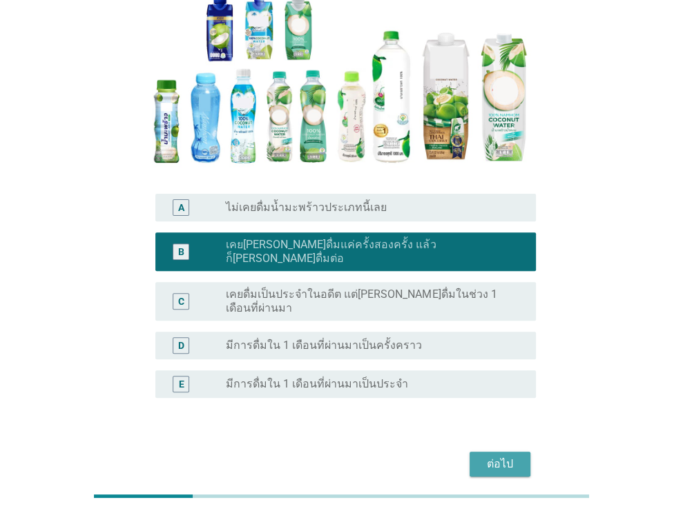
click at [509, 456] on div "ต่อไป" at bounding box center [499, 464] width 39 height 17
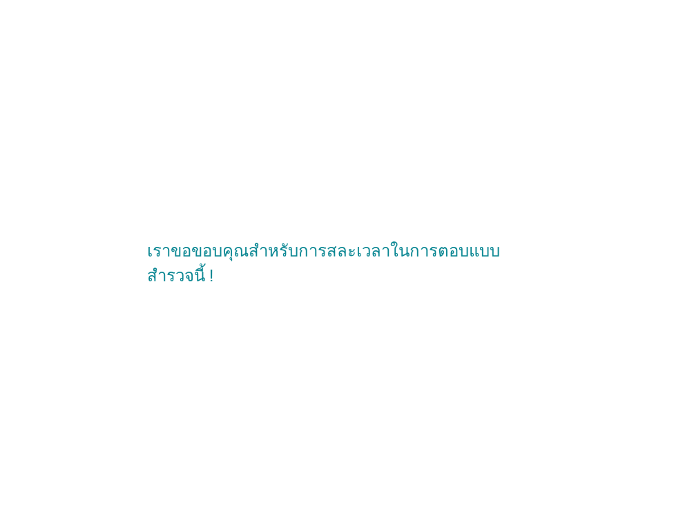
scroll to position [0, 0]
